Goal: Information Seeking & Learning: Learn about a topic

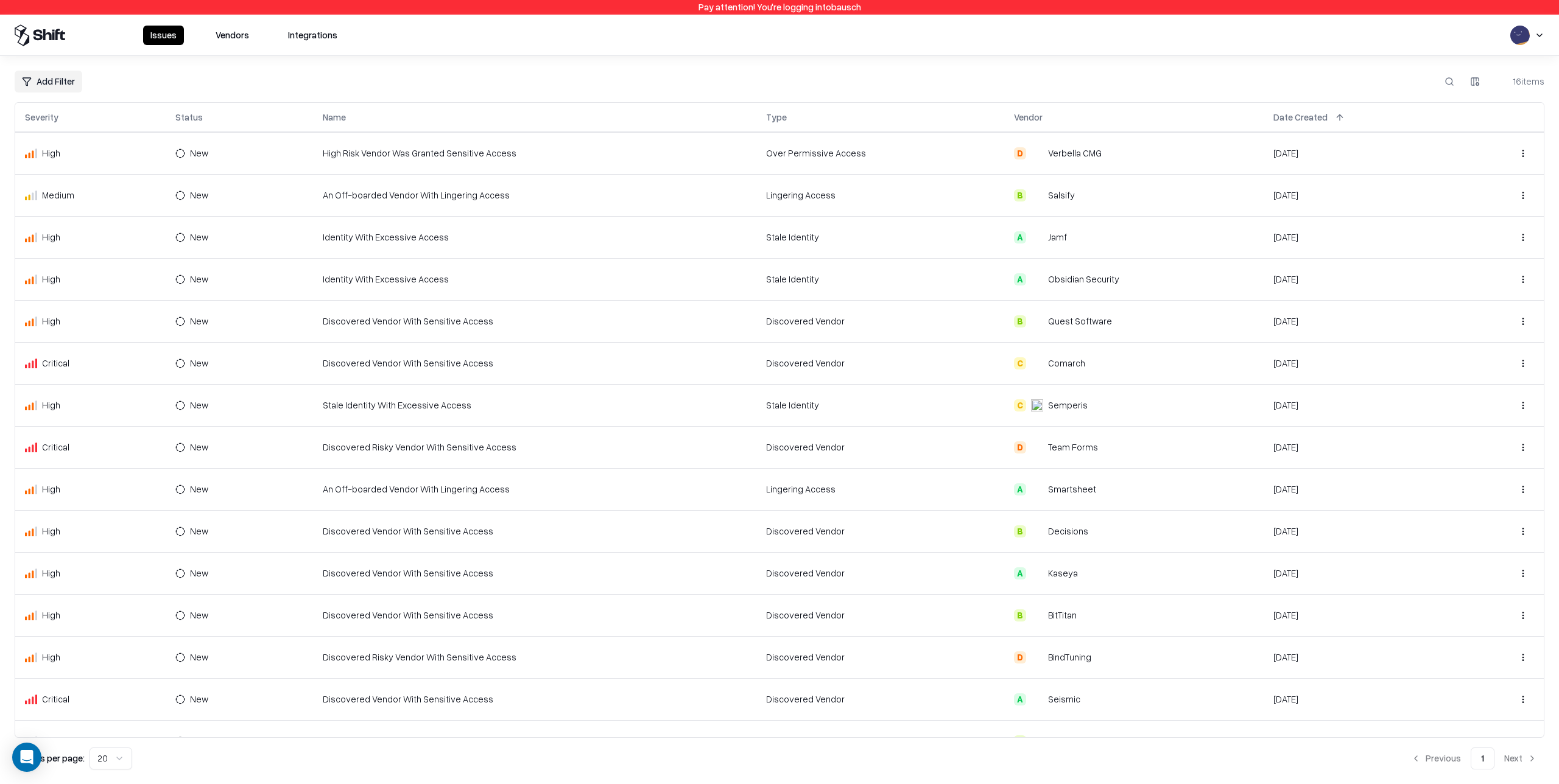
click at [274, 151] on td "New" at bounding box center [238, 153] width 147 height 42
click at [427, 222] on td "Identity With Excessive Access" at bounding box center [535, 236] width 443 height 42
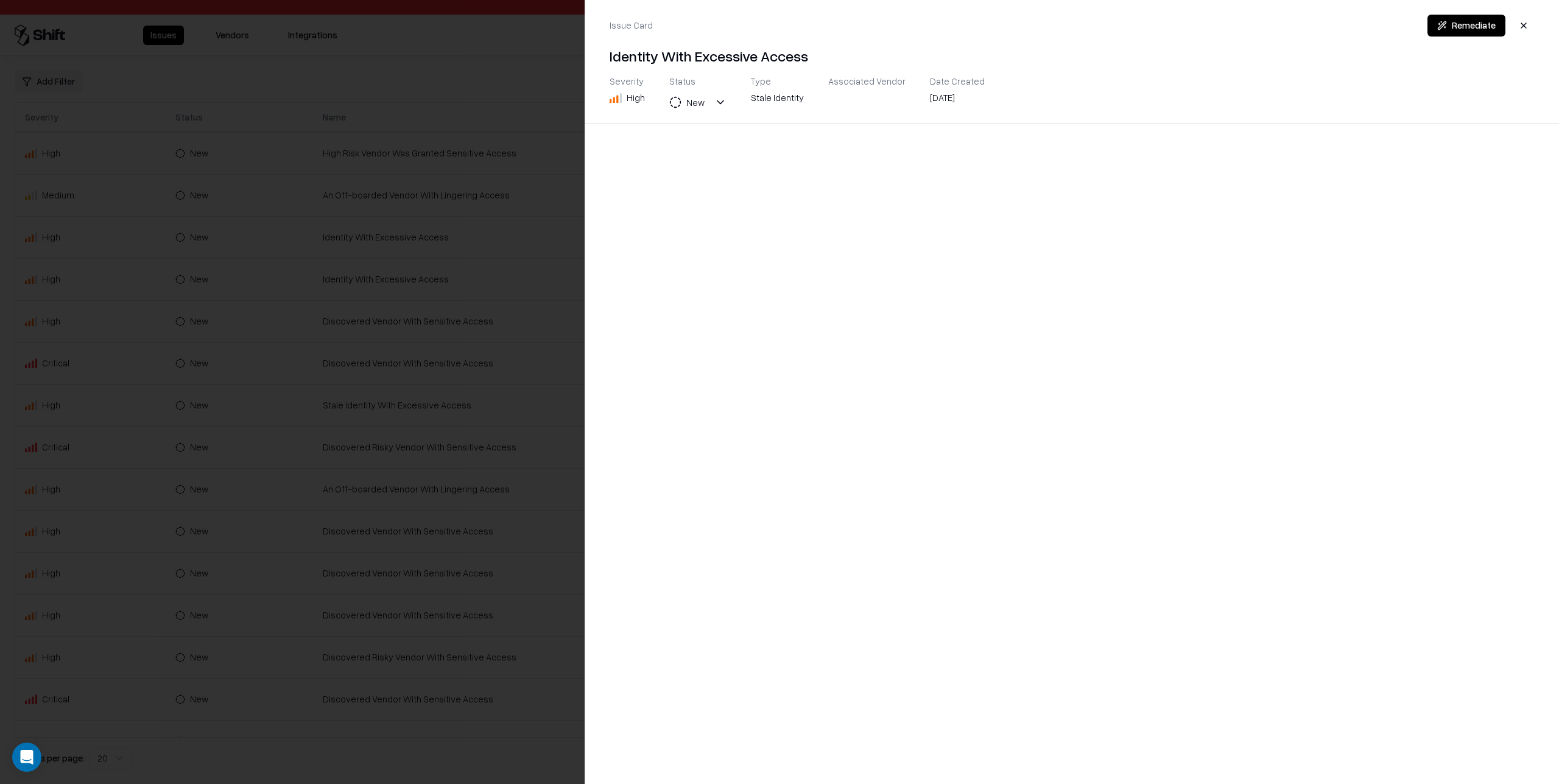
click at [481, 242] on div at bounding box center [780, 392] width 1559 height 784
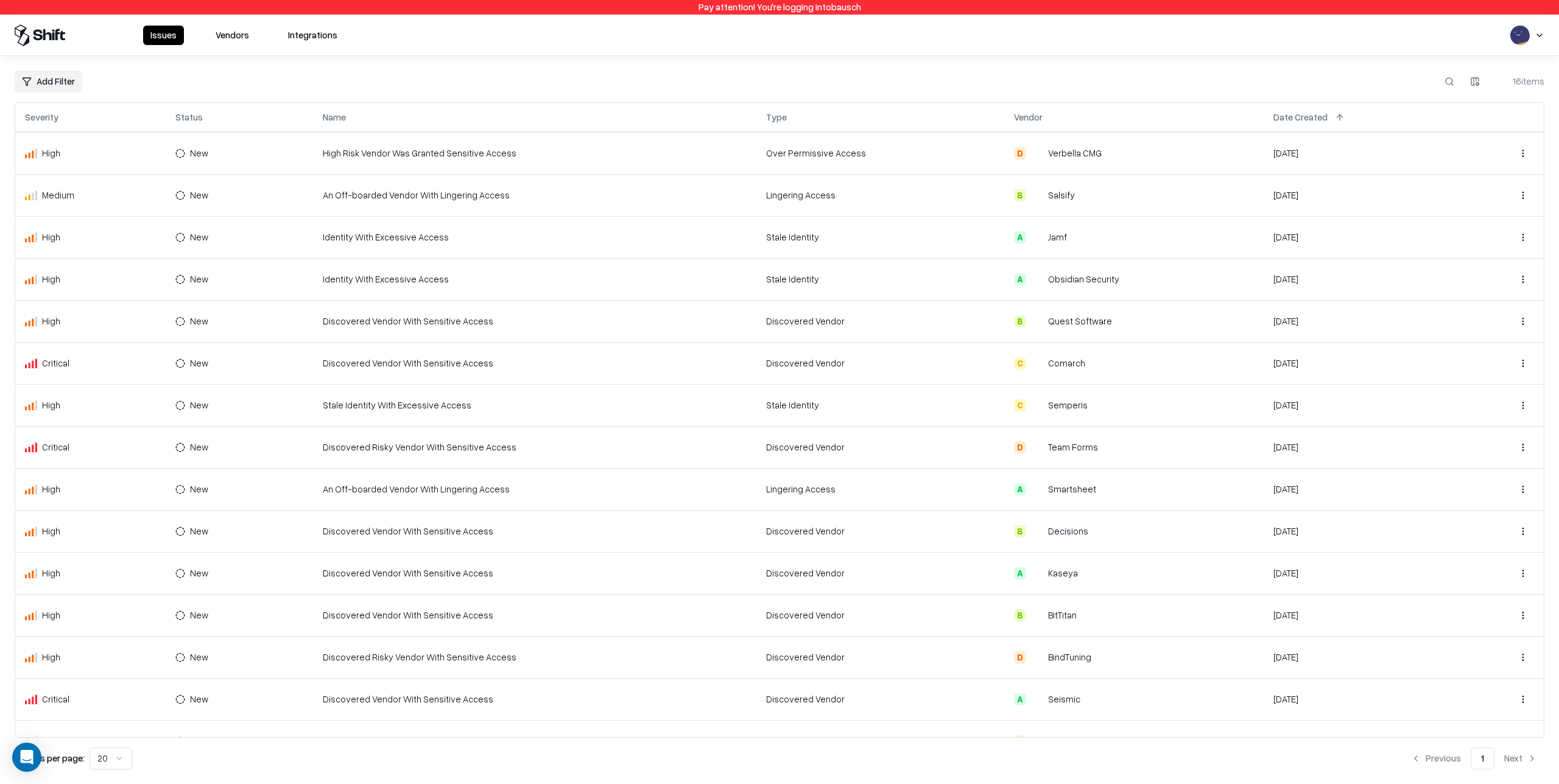
scroll to position [67, 0]
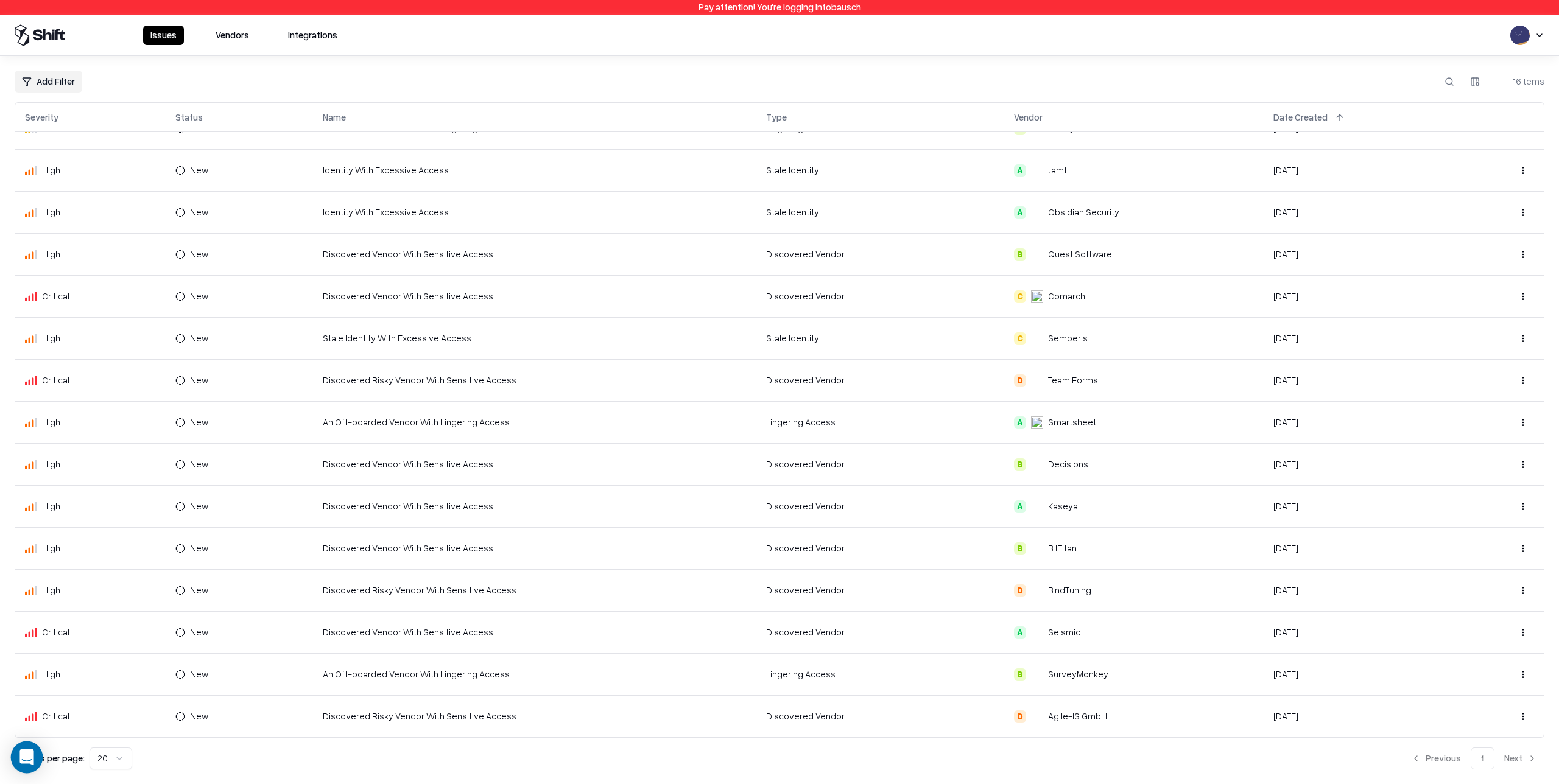
click at [28, 757] on icon "Open Intercom Messenger" at bounding box center [26, 757] width 14 height 16
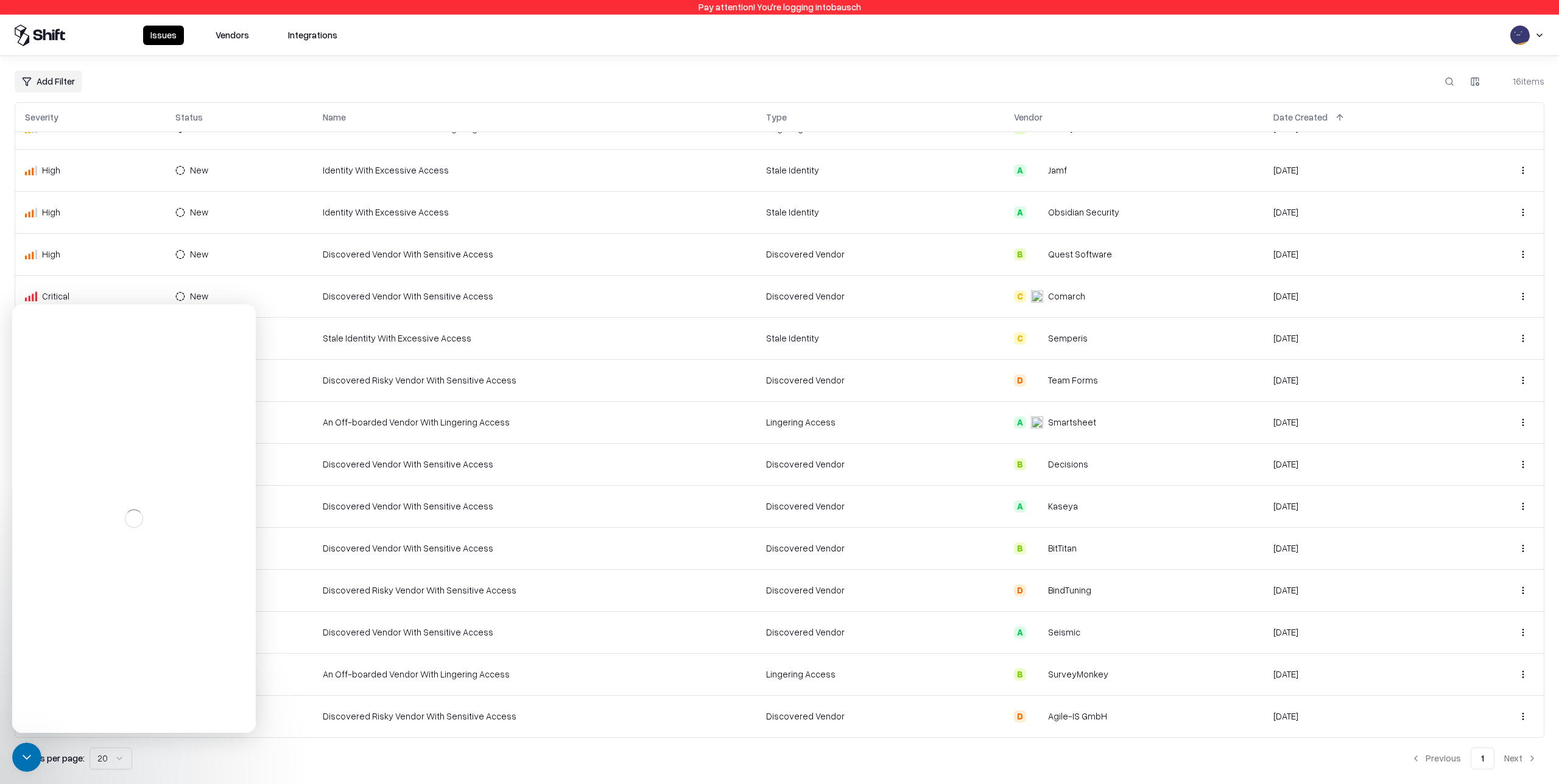
scroll to position [0, 0]
click at [237, 321] on icon "Close" at bounding box center [237, 320] width 7 height 7
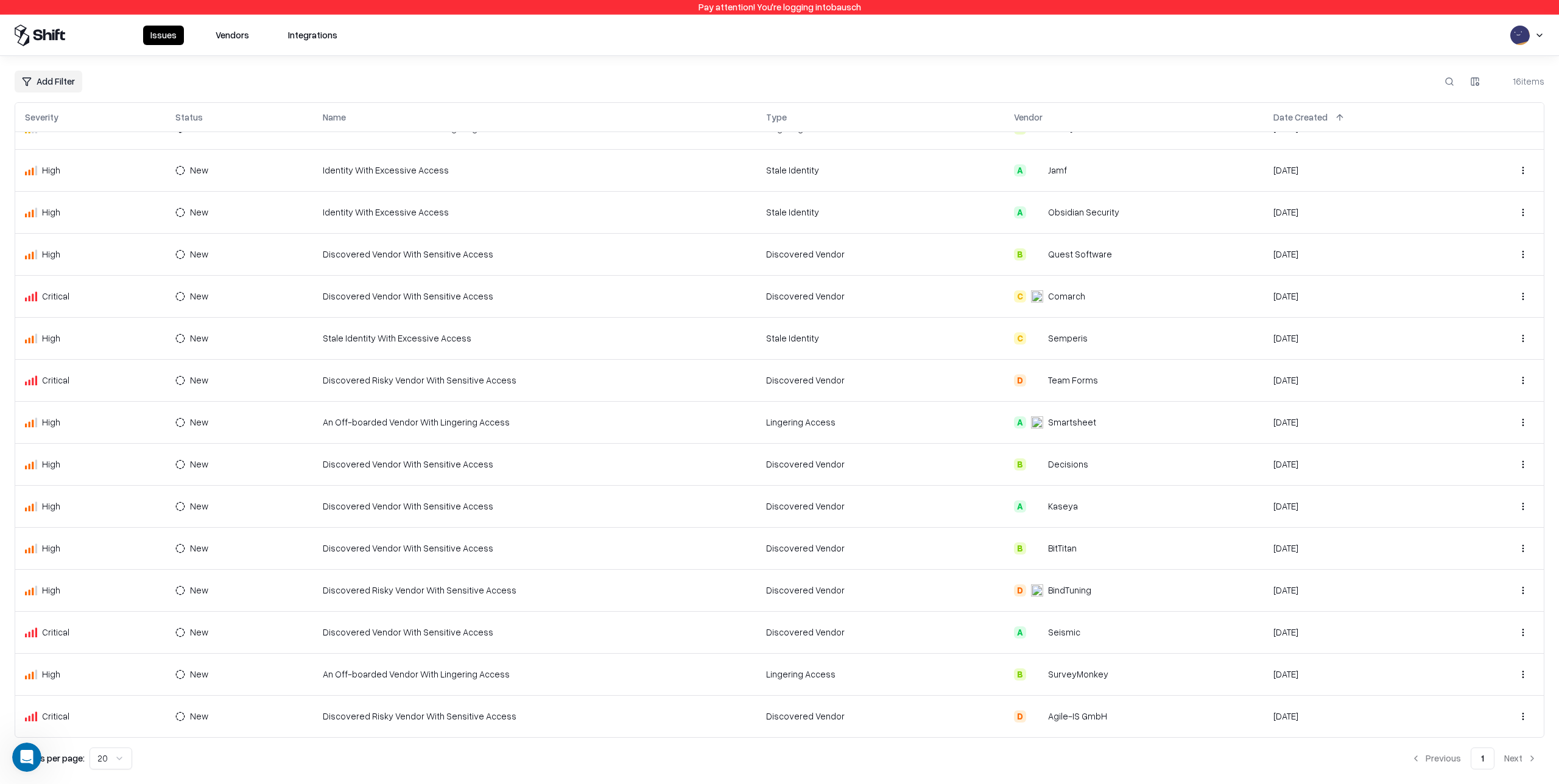
click at [1543, 34] on html "Pay attention! You're logging into bausch Issues Vendors Integrations Add Filte…" at bounding box center [780, 392] width 1559 height 784
click at [1461, 23] on html "Pay attention! You're logging into bausch Issues Vendors Integrations Add Filte…" at bounding box center [780, 392] width 1559 height 784
click at [26, 753] on icon "Open Intercom Messenger" at bounding box center [25, 755] width 20 height 20
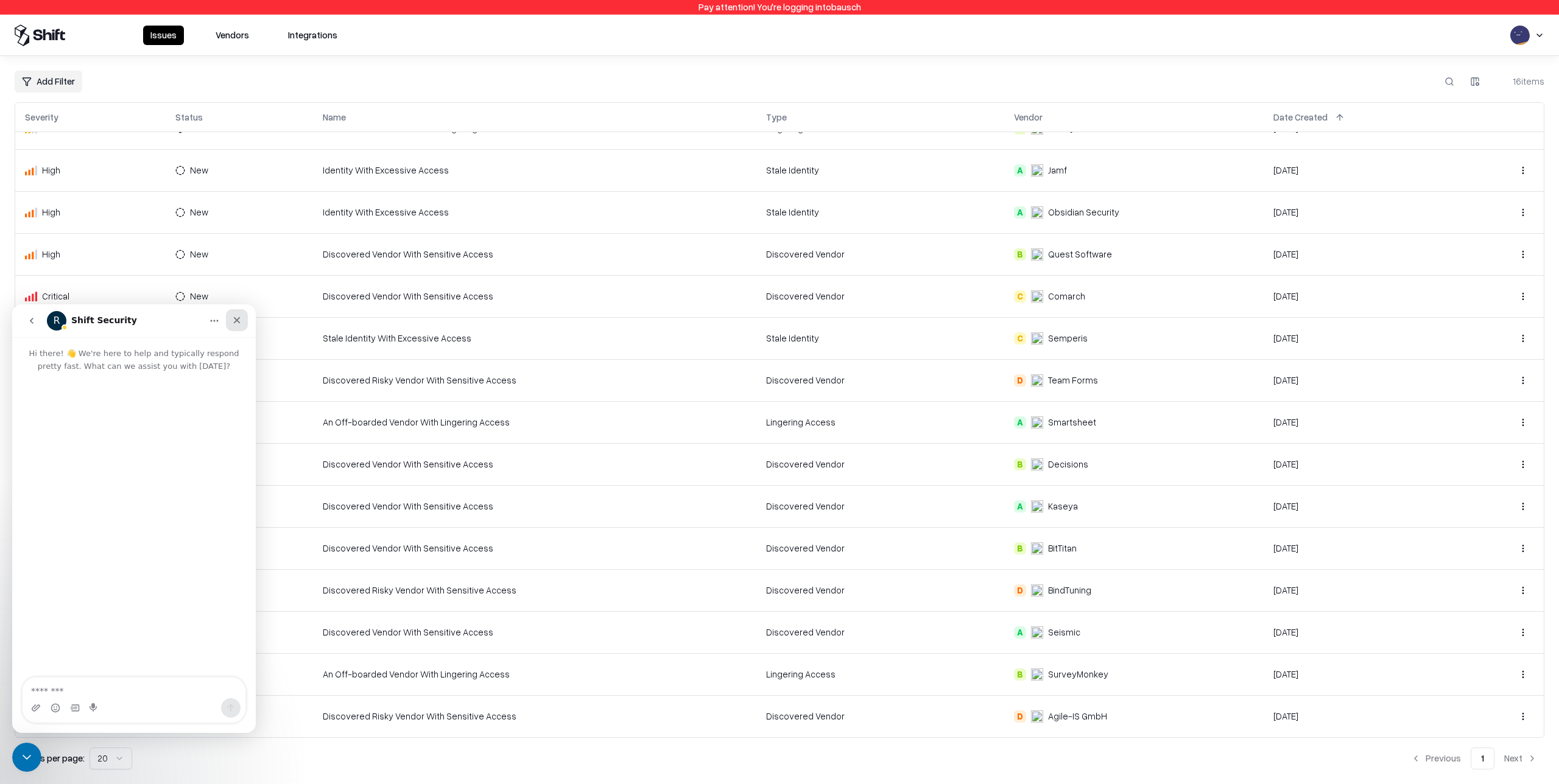
click at [235, 318] on icon "Close" at bounding box center [237, 320] width 7 height 7
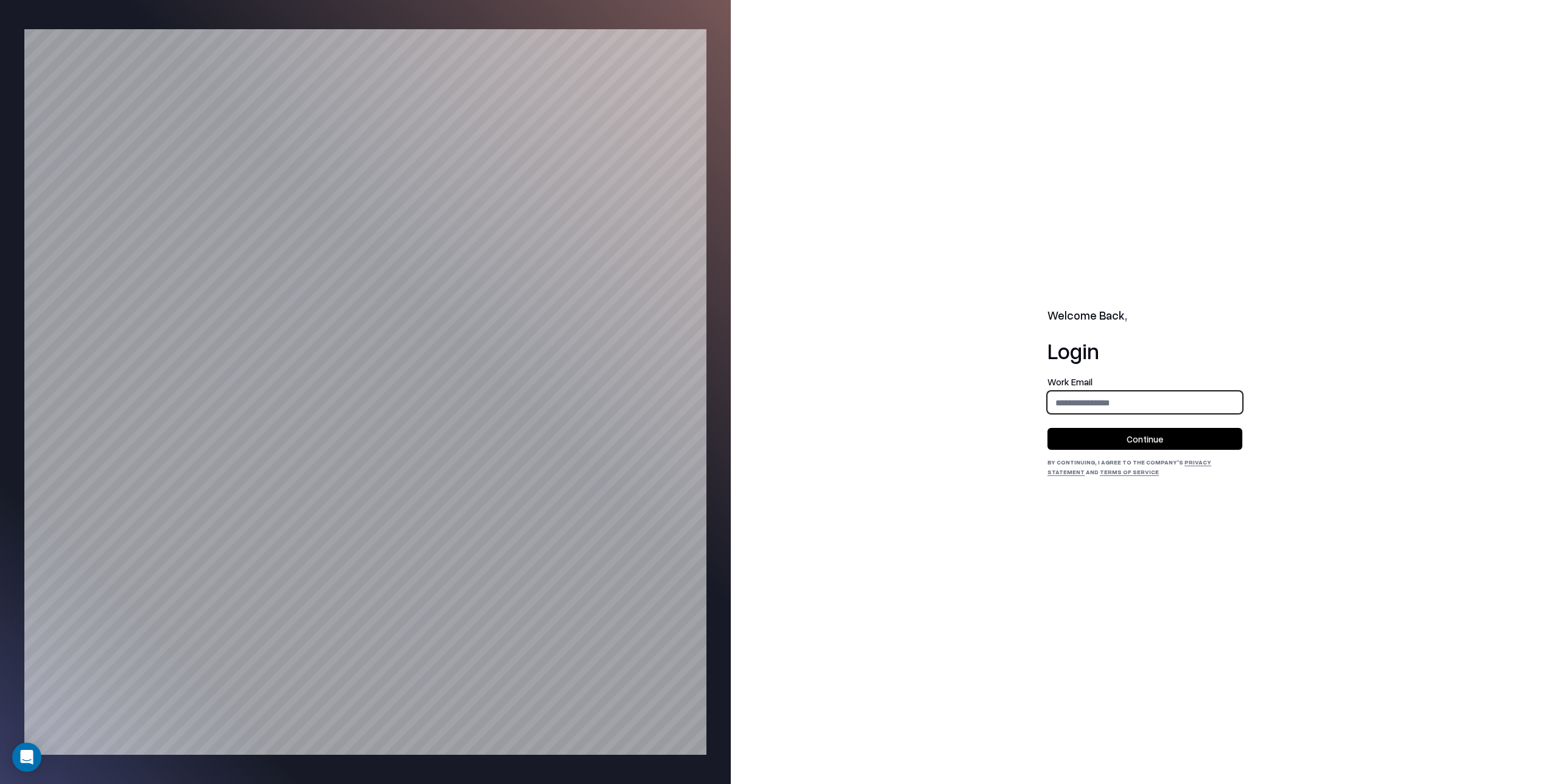
click at [1070, 395] on input "email" at bounding box center [1144, 402] width 193 height 22
type input "**********"
click at [1129, 435] on button "Continue" at bounding box center [1145, 438] width 194 height 22
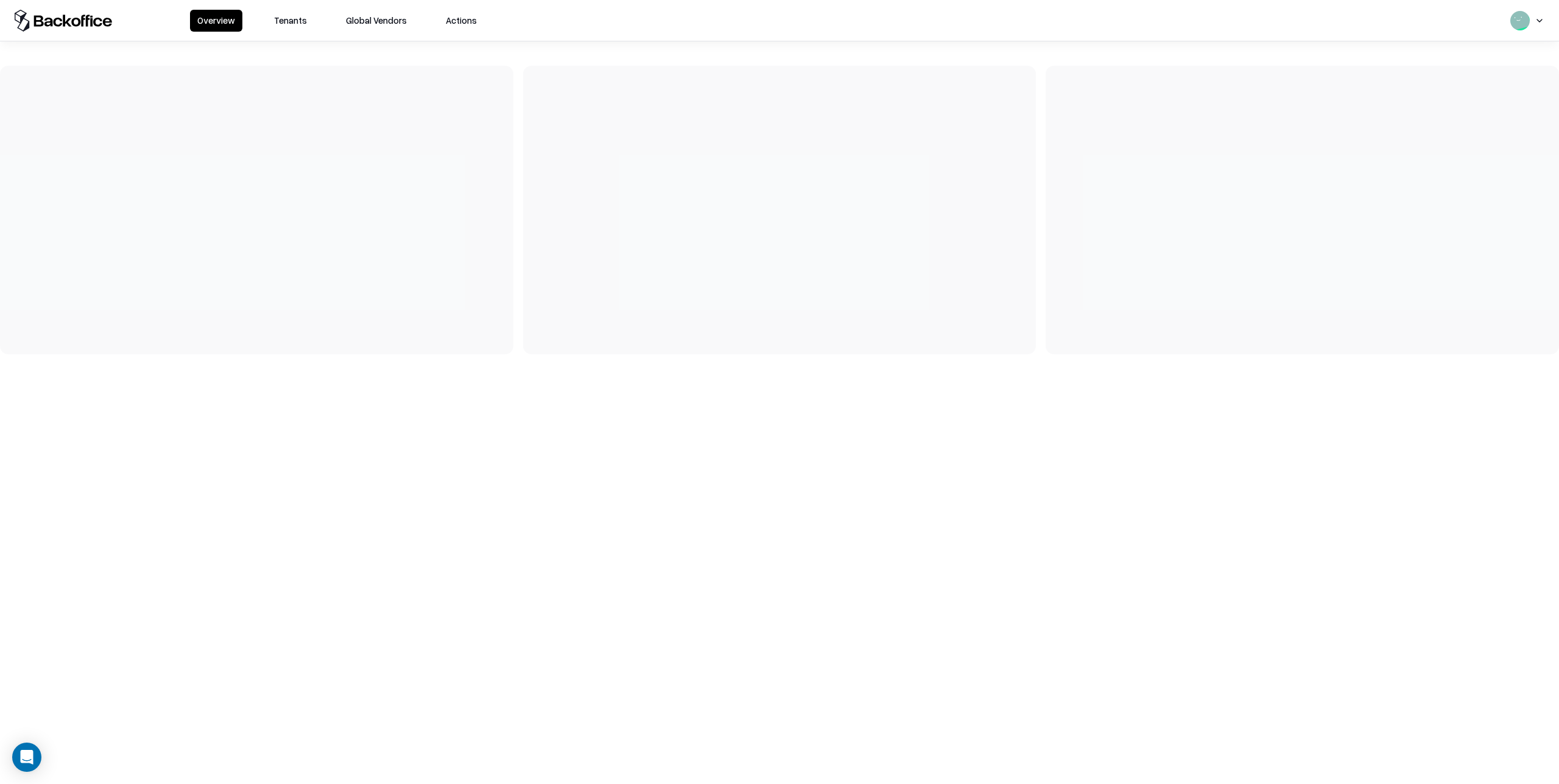
click at [296, 23] on button "Tenants" at bounding box center [290, 20] width 48 height 22
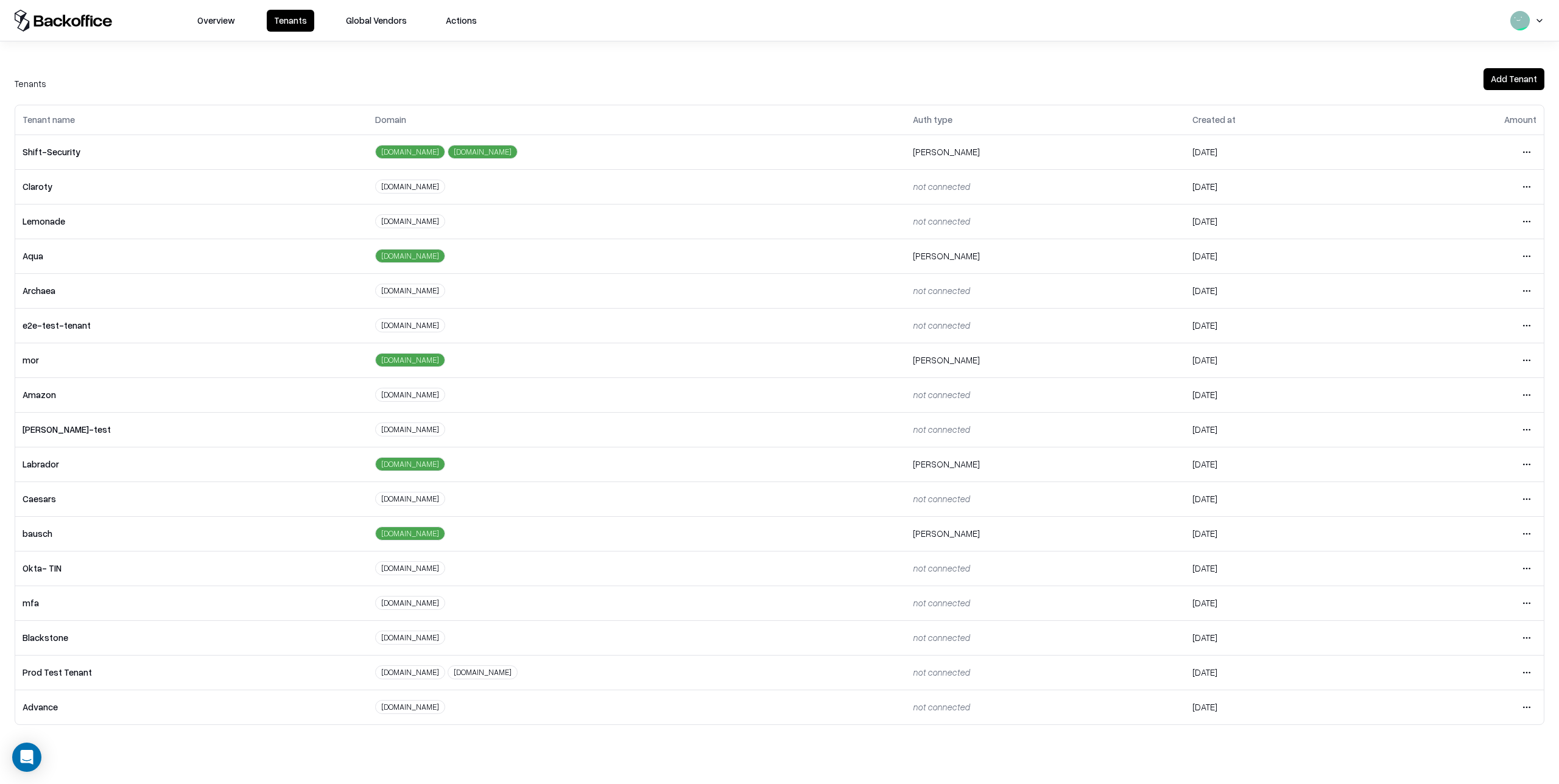
click at [1528, 533] on html "Overview Tenants Global Vendors Actions Tenants Add Tenant Tenant name Domain A…" at bounding box center [780, 392] width 1559 height 784
click at [1438, 637] on div "Login to tenant" at bounding box center [1474, 635] width 131 height 24
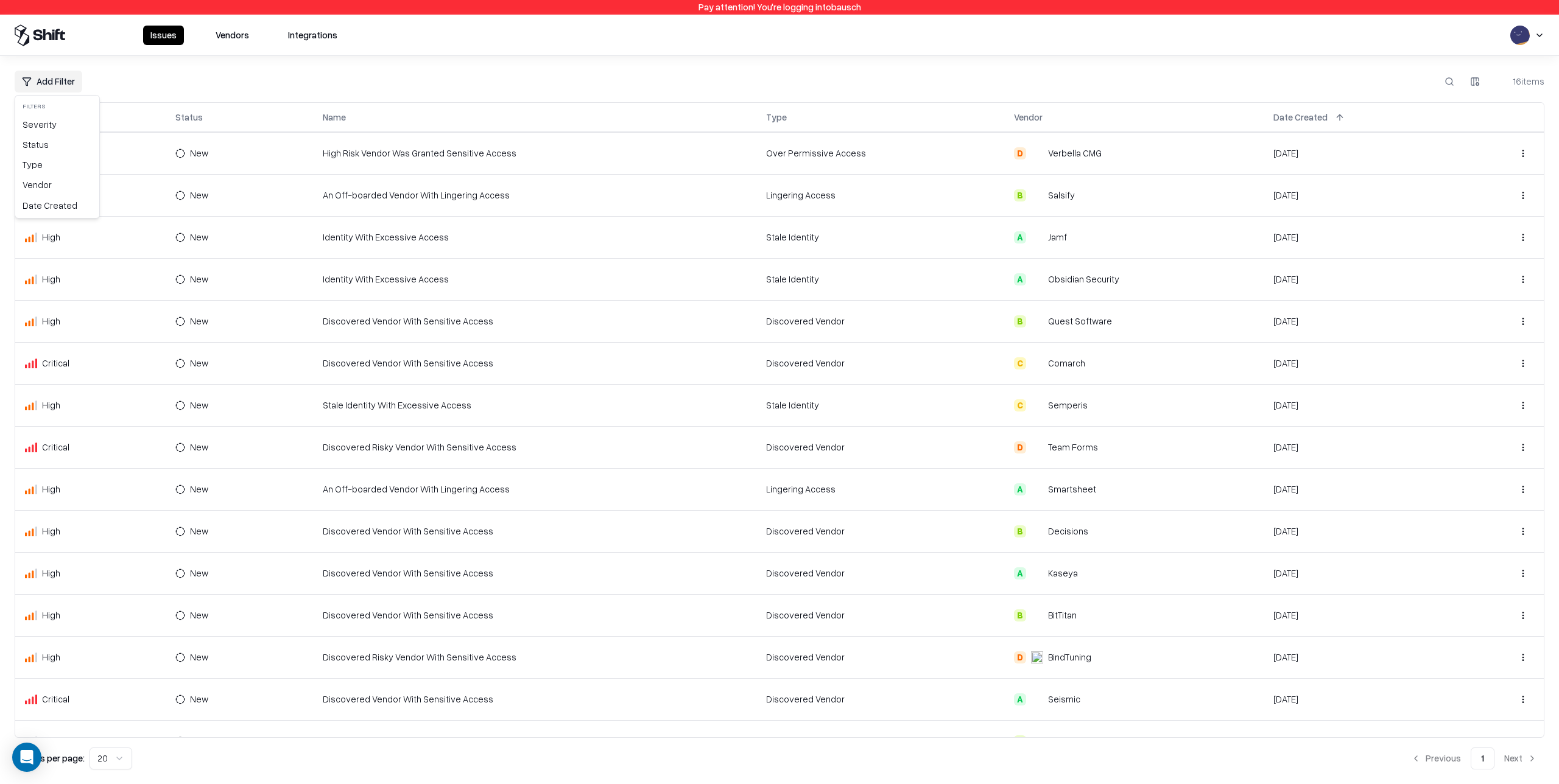
click at [57, 83] on html "Pay attention! You're logging into bausch Issues Vendors Integrations Add Filte…" at bounding box center [780, 392] width 1559 height 784
click at [52, 124] on div "Severity" at bounding box center [56, 124] width 79 height 20
click at [60, 82] on html "Pay attention! You're logging into bausch Issues Vendors Integrations Add Filte…" at bounding box center [780, 392] width 1559 height 784
click at [50, 143] on div "Status" at bounding box center [56, 144] width 79 height 20
click at [64, 132] on div "New" at bounding box center [87, 129] width 140 height 20
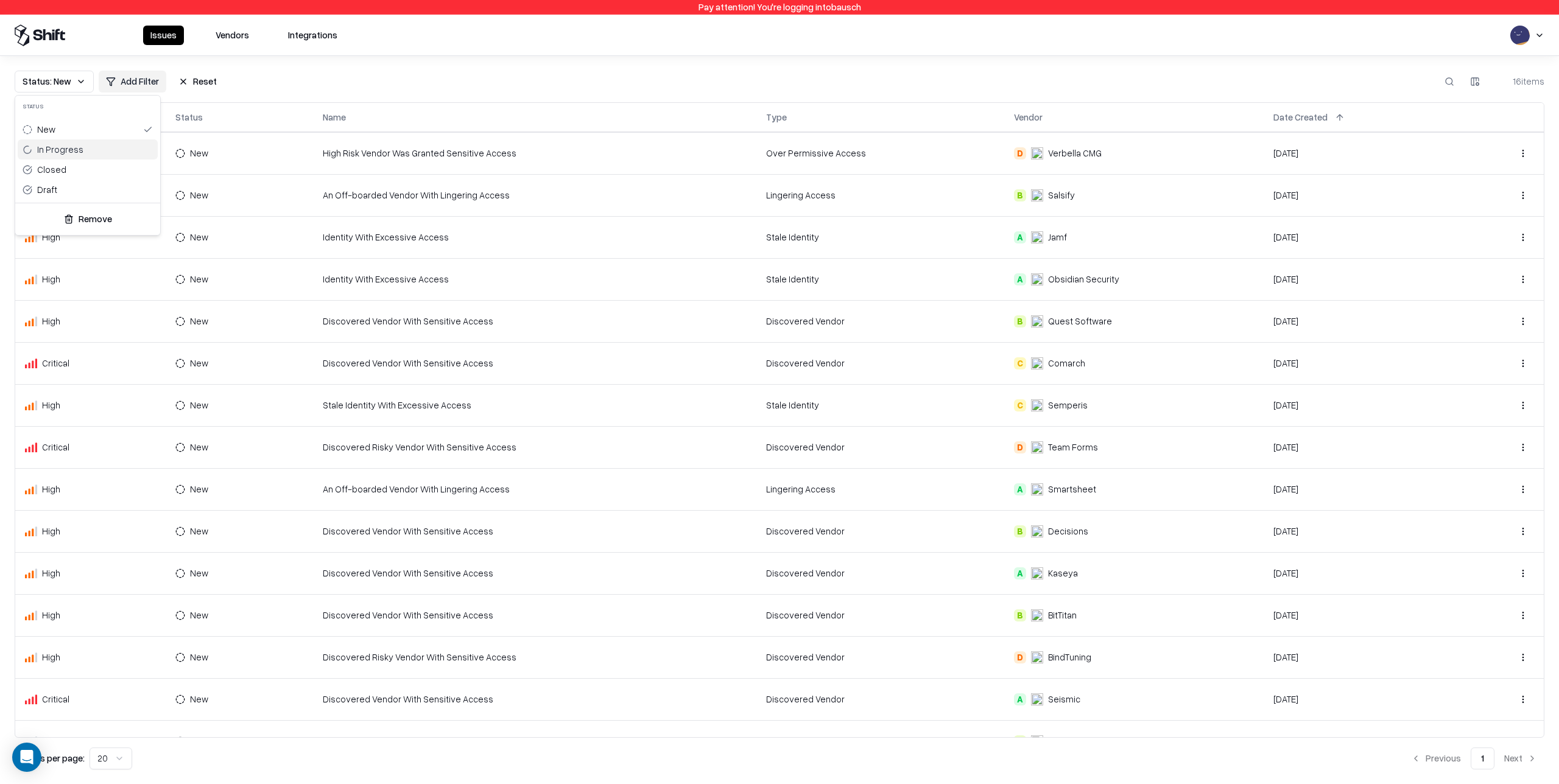
click at [63, 152] on div "In Progress" at bounding box center [60, 149] width 47 height 13
click at [62, 170] on div "Closed" at bounding box center [52, 169] width 29 height 13
click at [62, 188] on div "Draft" at bounding box center [87, 189] width 140 height 20
click at [87, 218] on button "Remove" at bounding box center [87, 219] width 135 height 22
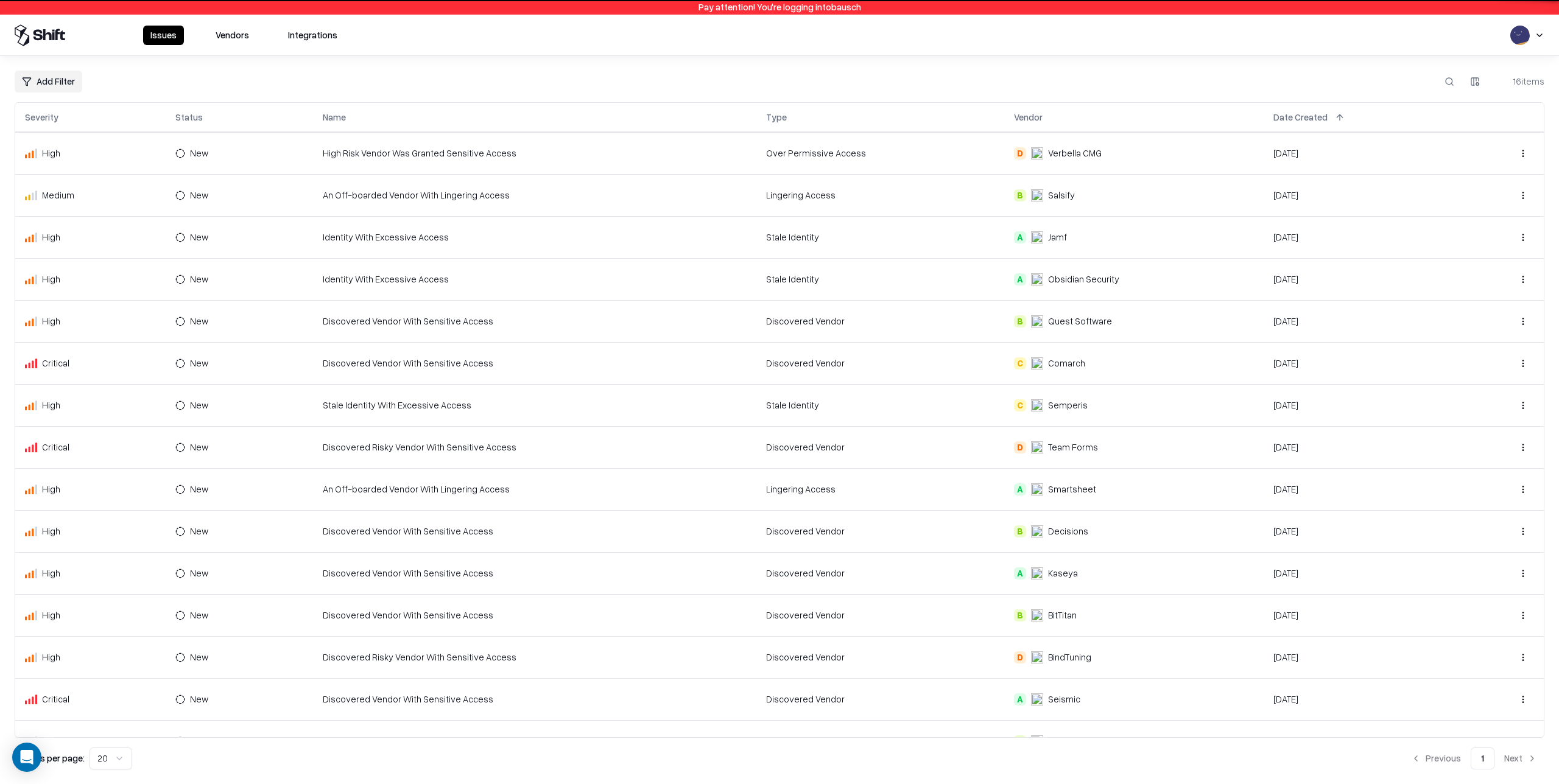
click at [119, 80] on div "Add Filter 16 items" at bounding box center [780, 82] width 1530 height 22
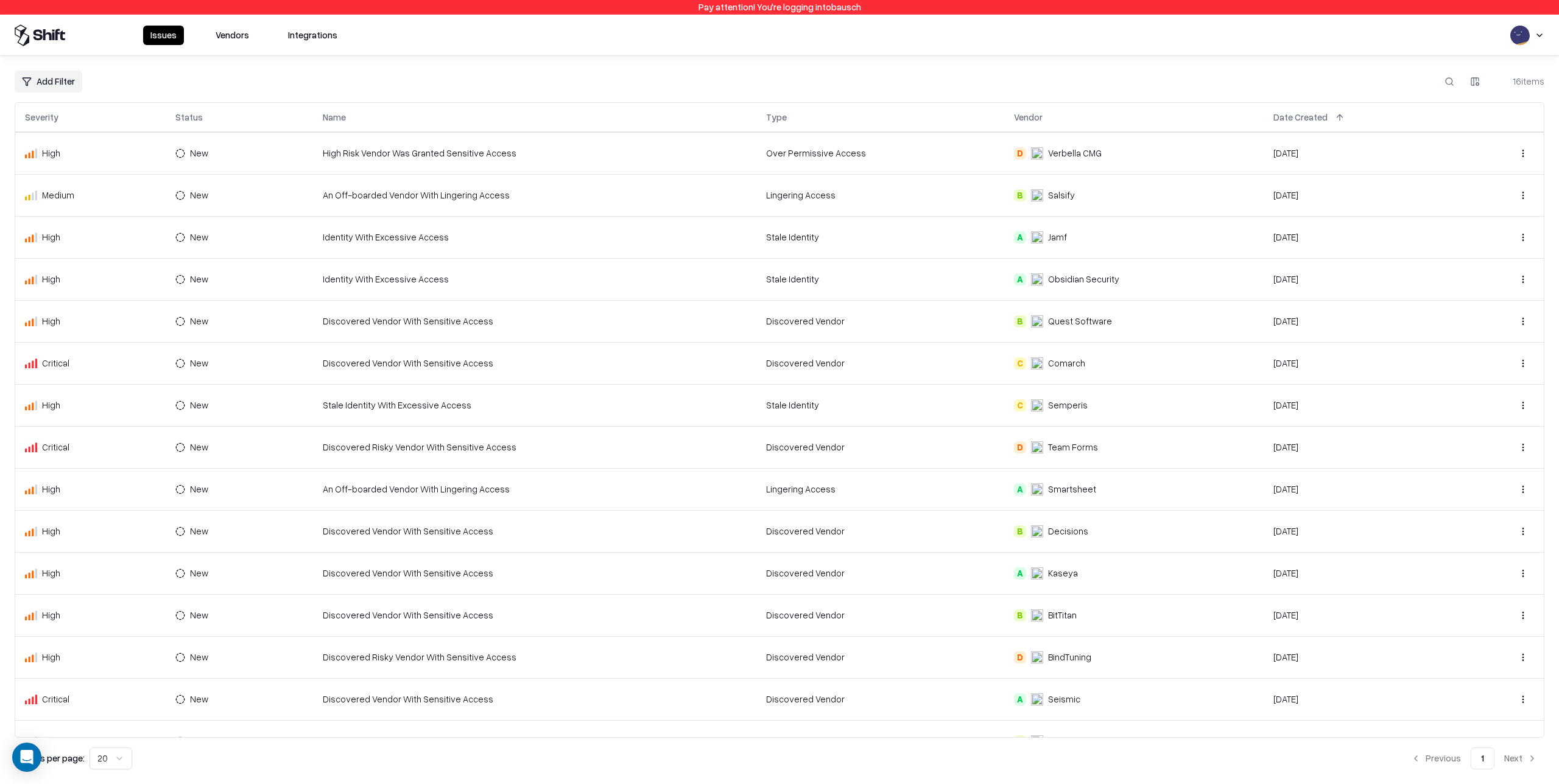
click at [59, 83] on html "Pay attention! You're logging into bausch Issues Vendors Integrations Add Filte…" at bounding box center [780, 392] width 1559 height 784
click at [46, 170] on div "Type" at bounding box center [56, 164] width 79 height 20
click at [170, 81] on html "Pay attention! You're logging into bausch Issues Vendors Integrations Type Add …" at bounding box center [780, 392] width 1559 height 784
click at [166, 80] on button "Reset" at bounding box center [169, 82] width 53 height 22
click at [49, 80] on html "Pay attention! You're logging into bausch Issues Vendors Integrations Add Filte…" at bounding box center [780, 392] width 1559 height 784
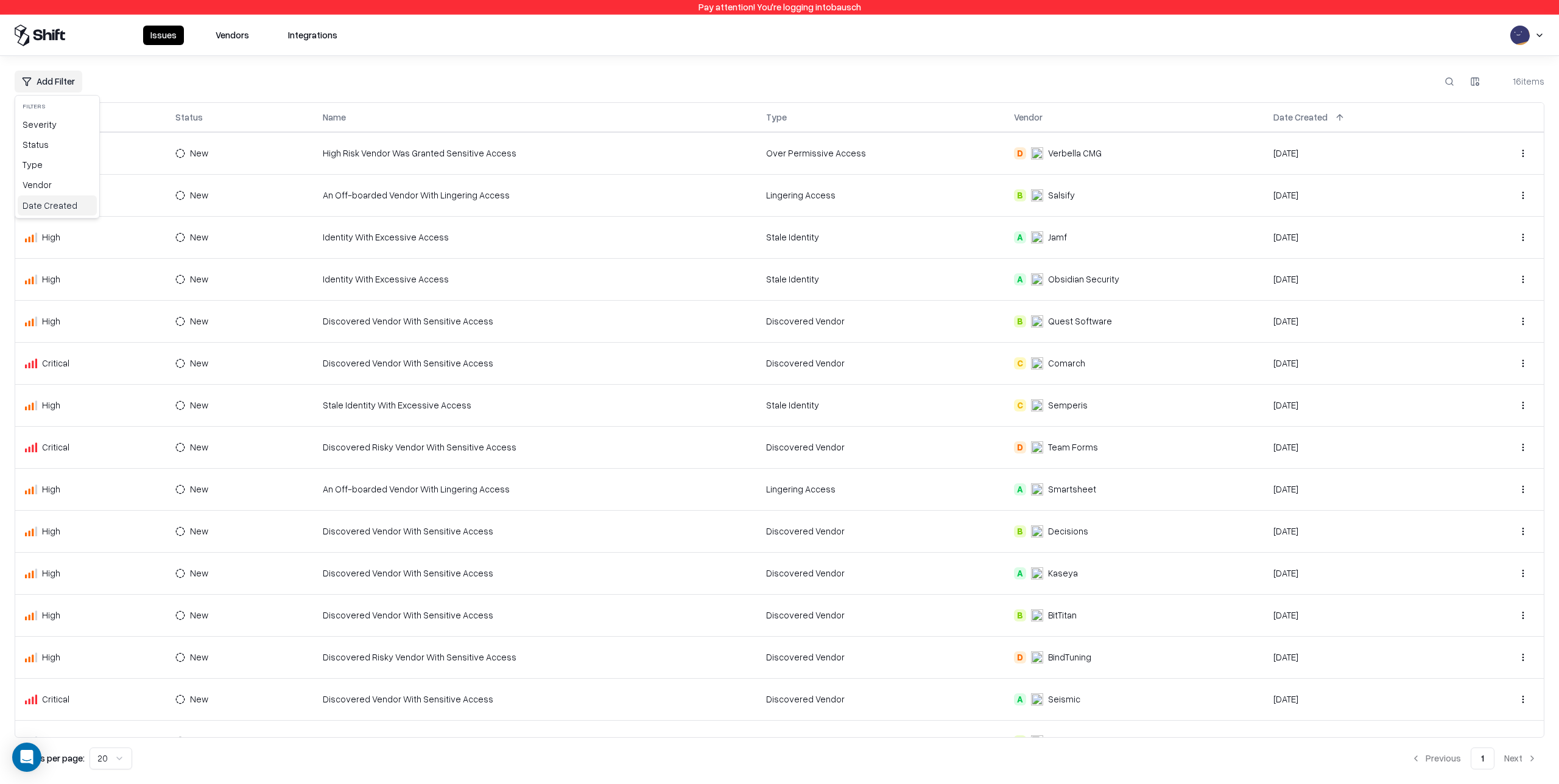
click at [47, 206] on div "Date Created" at bounding box center [56, 205] width 79 height 20
click at [72, 152] on div "Last Month" at bounding box center [87, 149] width 140 height 20
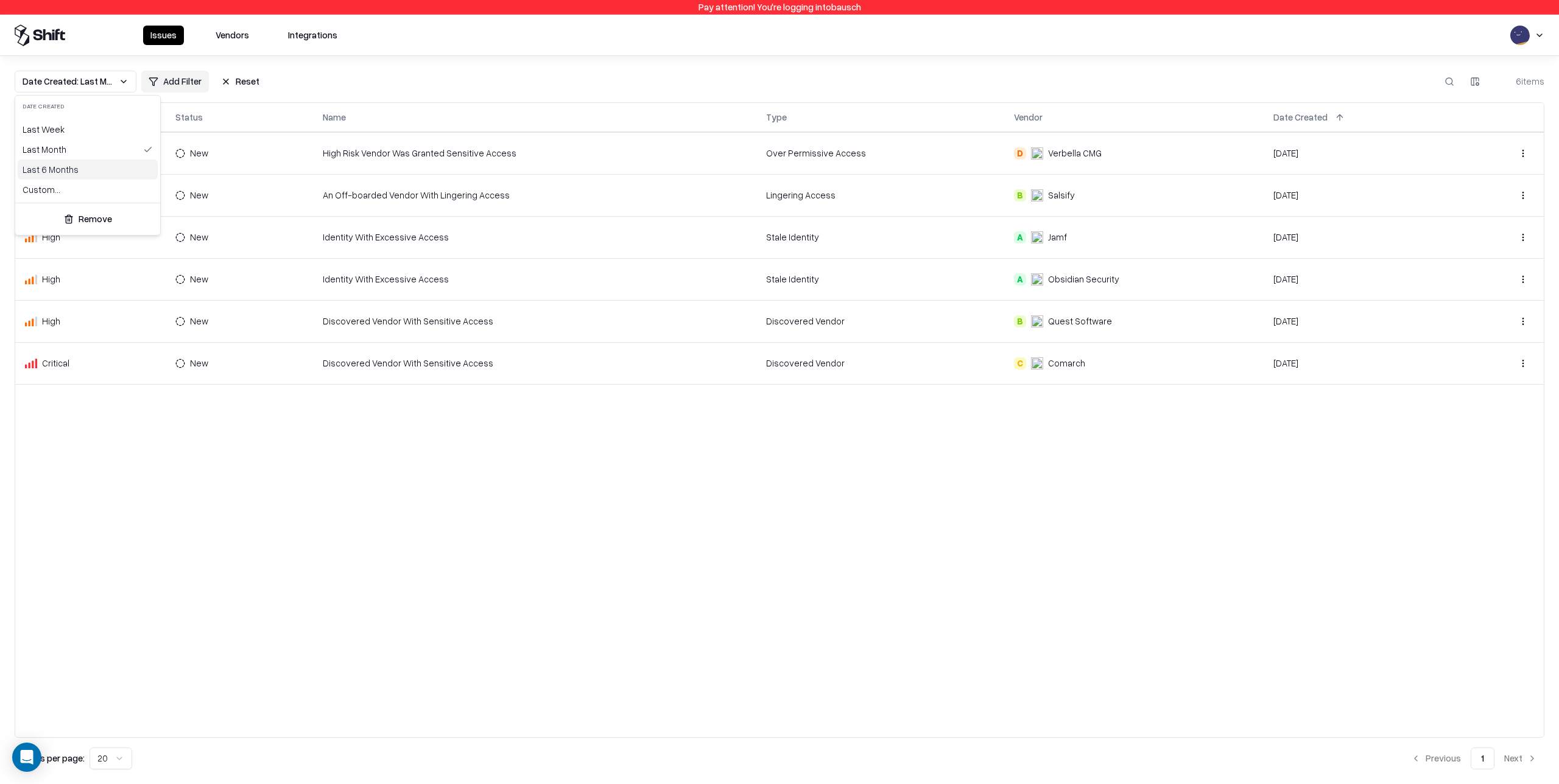
click at [364, 81] on html "Pay attention! You're logging into bausch Issues Vendors Integrations Date Crea…" at bounding box center [780, 392] width 1559 height 784
click at [911, 310] on td "Discovered Vendor" at bounding box center [881, 321] width 249 height 42
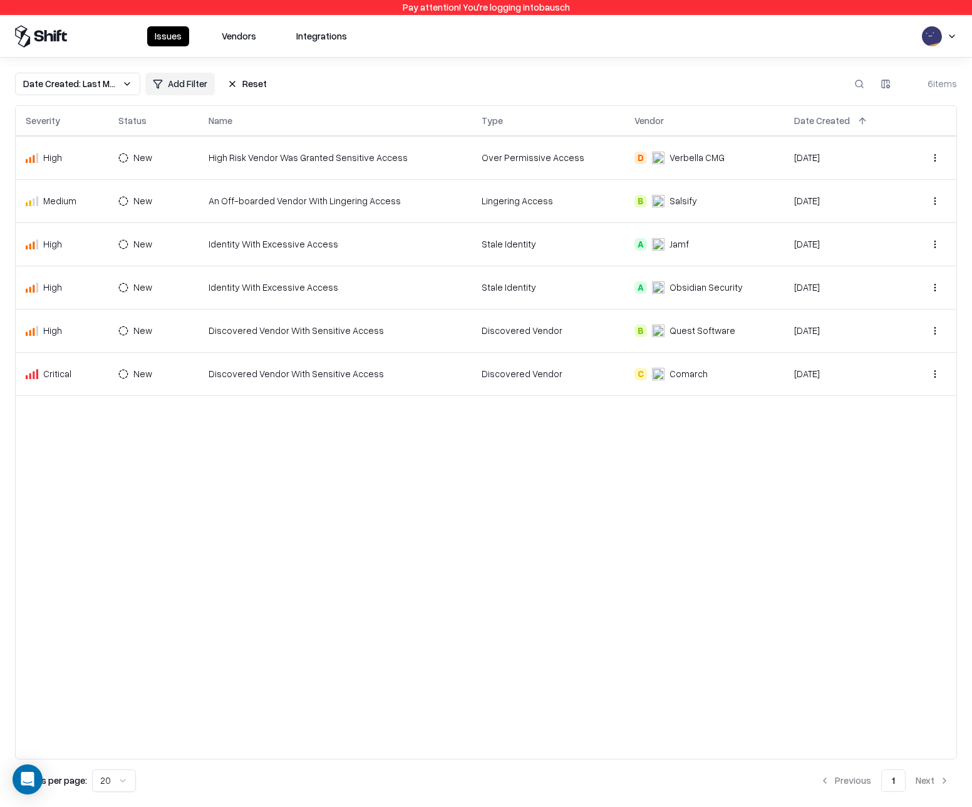
click at [708, 457] on div "Severity Status Name Type Vendor Date Created High New High Risk Vendor Was Gra…" at bounding box center [486, 432] width 942 height 654
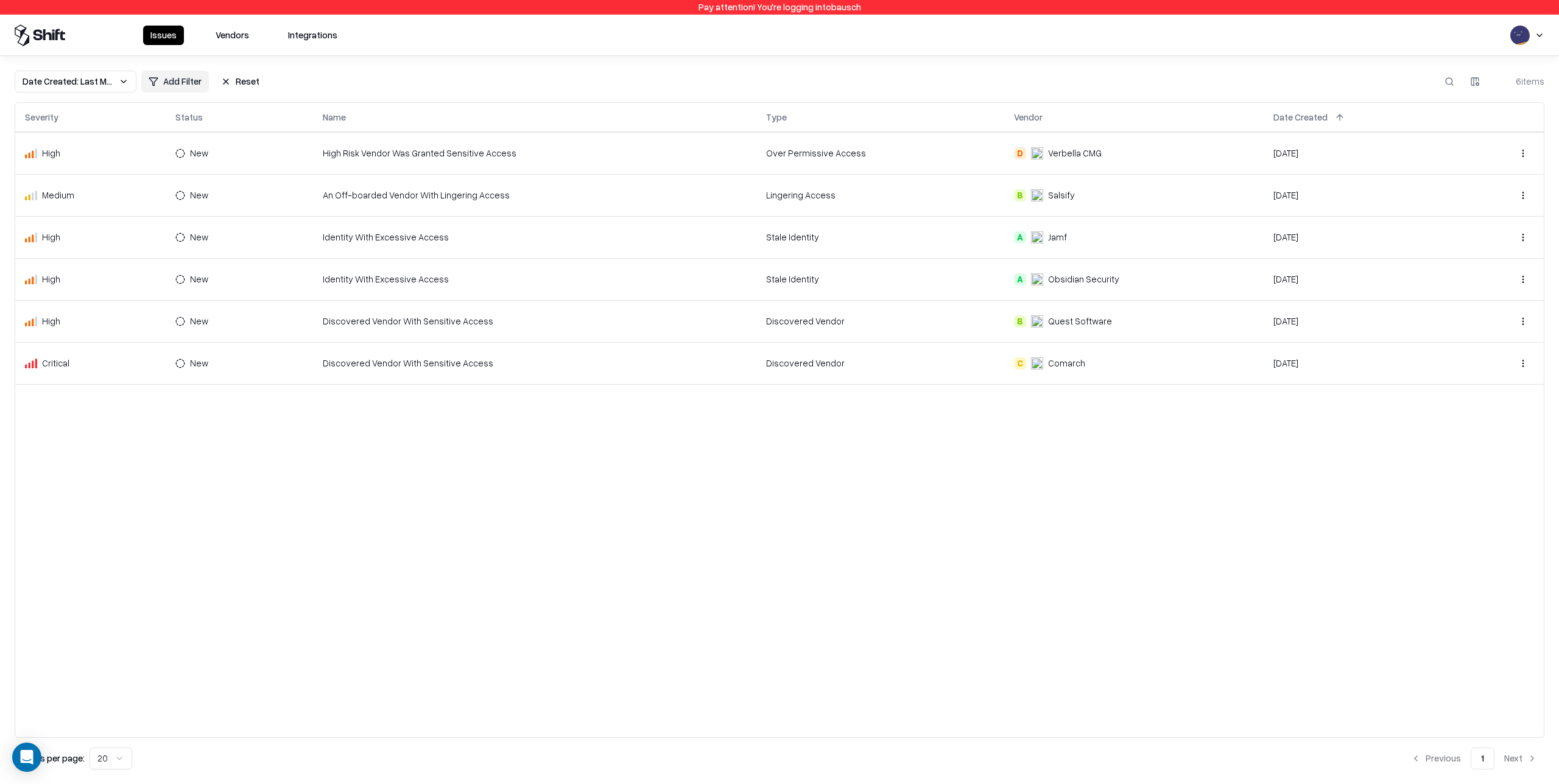
click at [834, 528] on div "Severity Status Name Type Vendor Date Created High New High Risk Vendor Was Gra…" at bounding box center [780, 420] width 1530 height 635
